Goal: Task Accomplishment & Management: Manage account settings

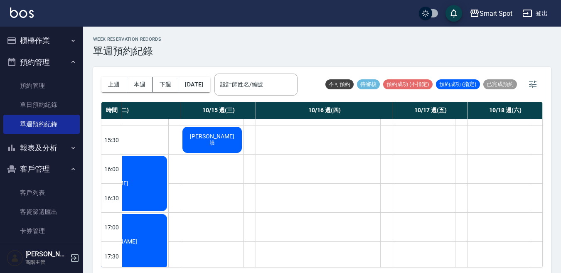
scroll to position [365, 219]
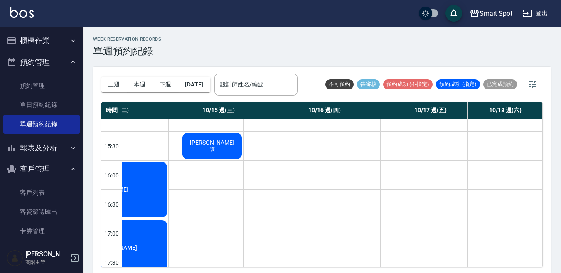
click at [214, 150] on div "[PERSON_NAME] 護" at bounding box center [212, 146] width 62 height 29
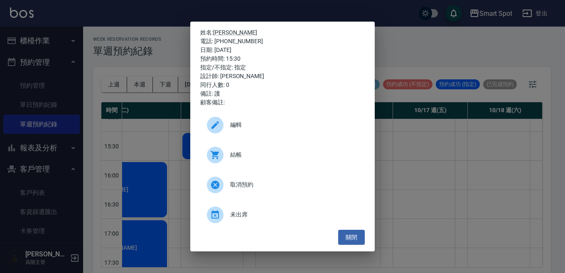
click at [214, 150] on icon at bounding box center [215, 155] width 10 height 10
click at [359, 241] on button "關閉" at bounding box center [351, 237] width 27 height 15
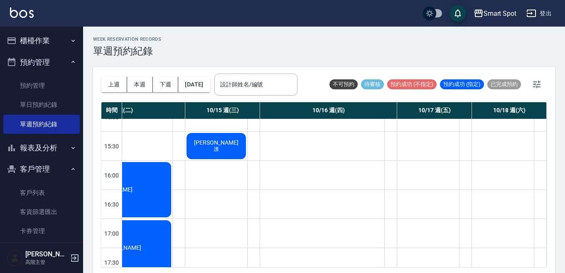
scroll to position [365, 215]
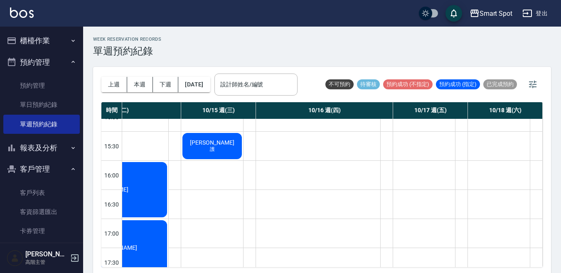
click at [233, 155] on div "Gloria Leung 護" at bounding box center [212, 146] width 62 height 29
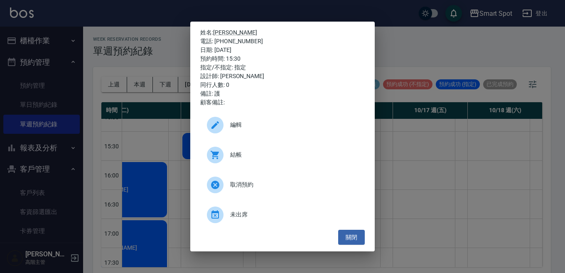
click at [214, 126] on icon at bounding box center [214, 124] width 7 height 7
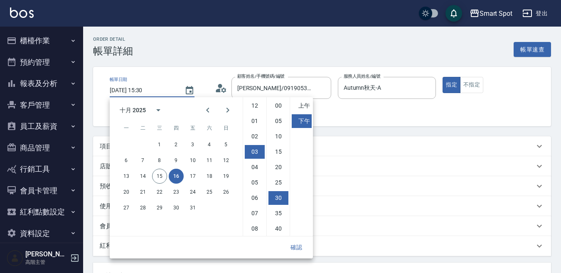
scroll to position [47, 0]
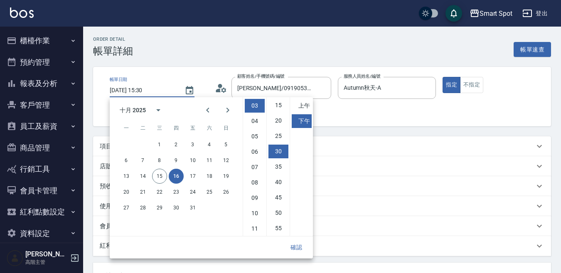
click at [296, 249] on button "確認" at bounding box center [296, 247] width 27 height 15
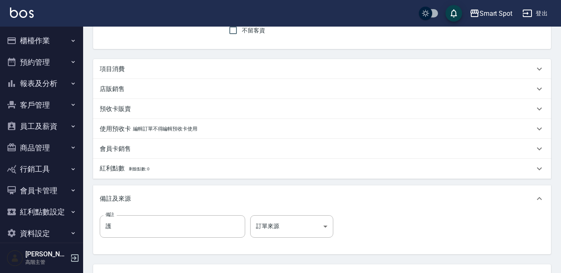
scroll to position [148, 0]
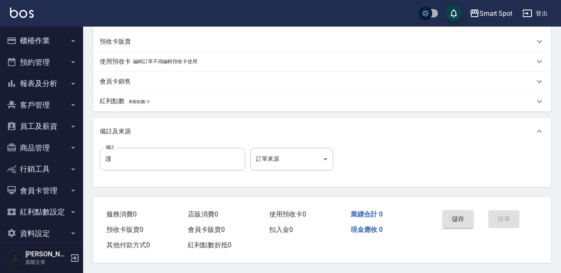
click at [461, 216] on button "儲存" at bounding box center [457, 218] width 31 height 17
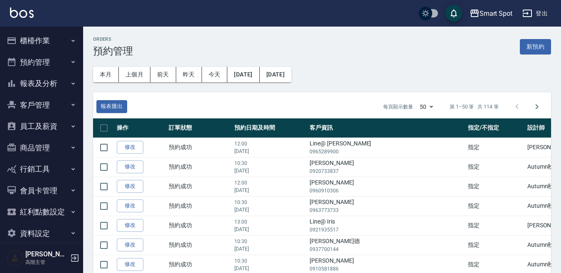
click at [41, 45] on button "櫃檯作業" at bounding box center [41, 41] width 76 height 22
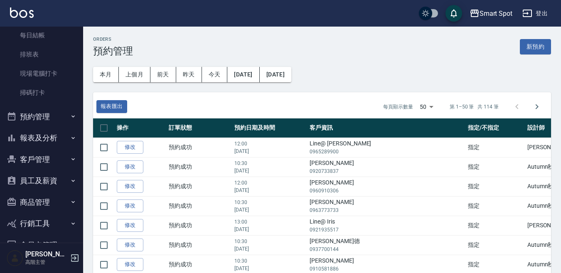
scroll to position [233, 0]
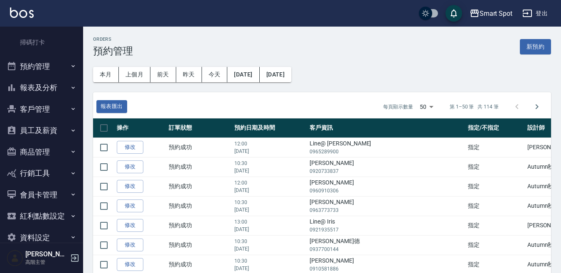
click at [55, 71] on button "預約管理" at bounding box center [41, 67] width 76 height 22
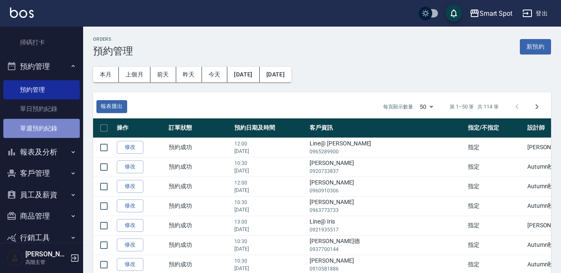
click at [61, 127] on link "單週預約紀錄" at bounding box center [41, 128] width 76 height 19
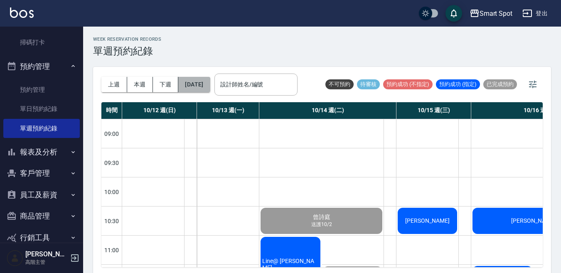
click at [206, 88] on button "[DATE]" at bounding box center [194, 84] width 32 height 15
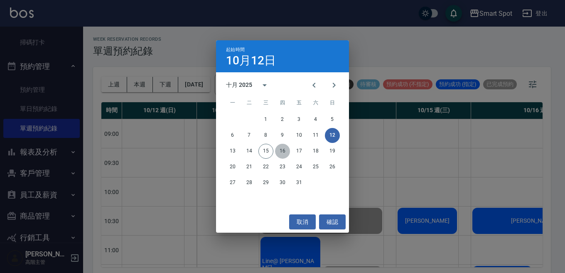
click at [279, 152] on button "16" at bounding box center [282, 151] width 15 height 15
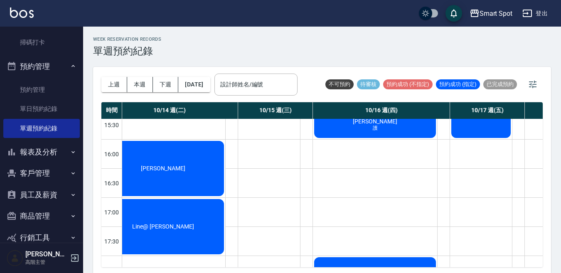
scroll to position [239, 158]
